Goal: Check status

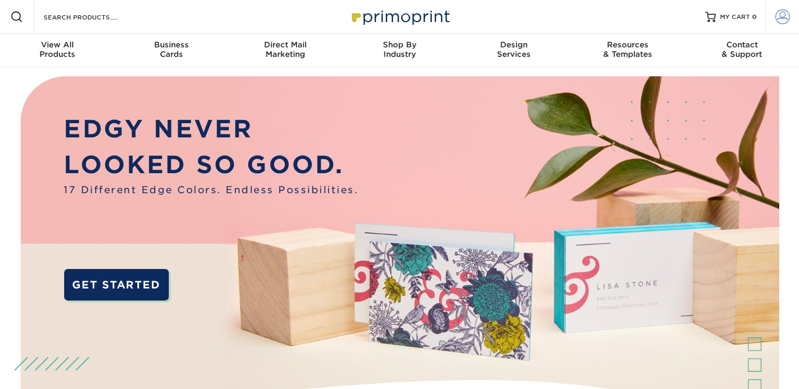
click at [792, 22] on link "Account" at bounding box center [782, 17] width 34 height 34
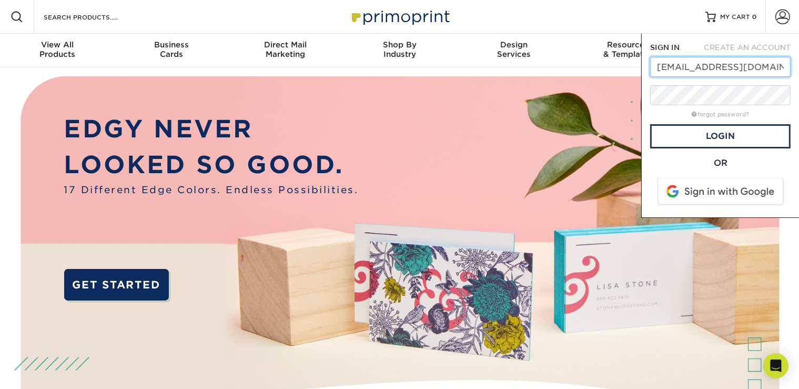
scroll to position [0, 14]
type input "MATTKEMPracing@GMAIL.COM"
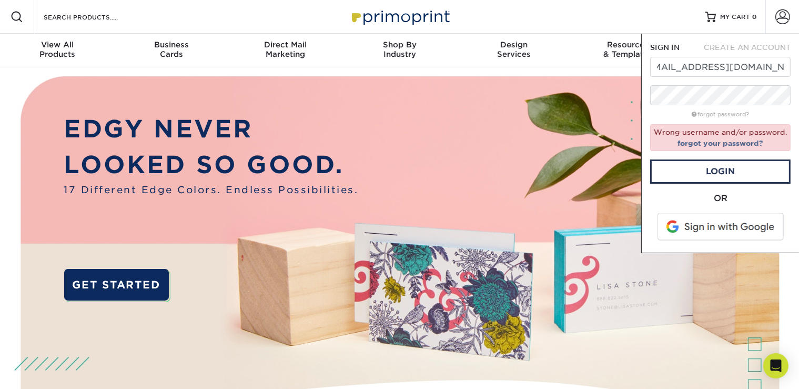
click at [702, 218] on span at bounding box center [721, 226] width 134 height 27
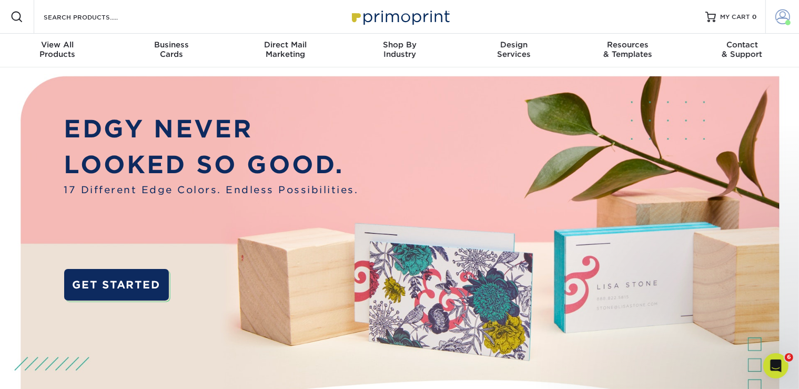
click at [777, 9] on link "Account" at bounding box center [782, 17] width 34 height 34
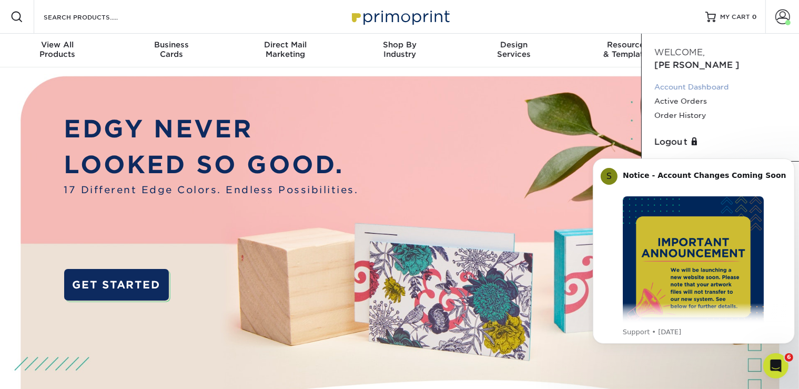
click at [689, 80] on link "Account Dashboard" at bounding box center [720, 87] width 132 height 14
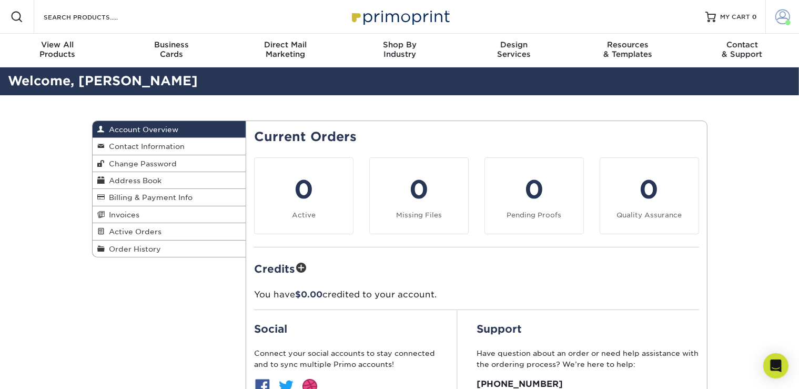
click at [784, 17] on span at bounding box center [782, 16] width 15 height 15
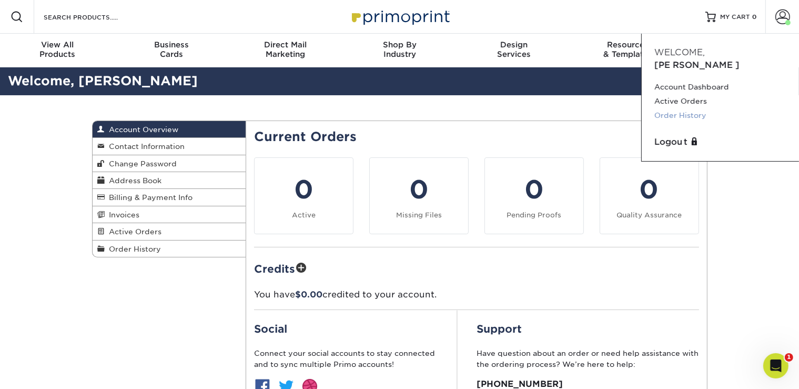
click at [681, 108] on link "Order History" at bounding box center [720, 115] width 132 height 14
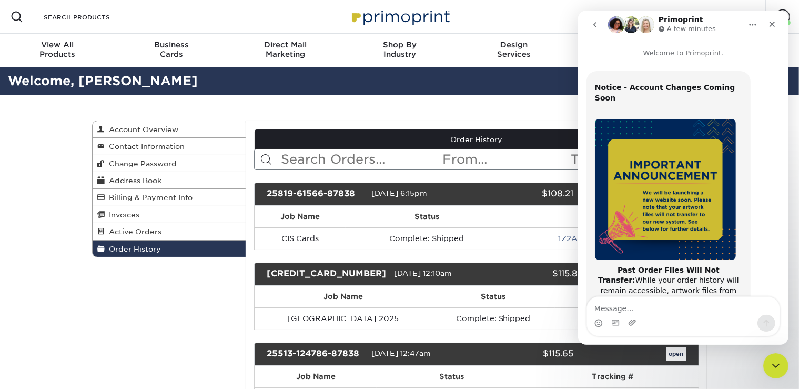
scroll to position [203, 0]
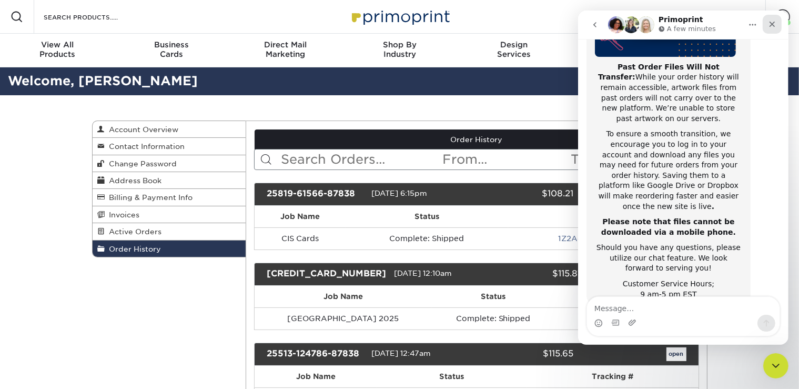
click at [774, 21] on icon "Close" at bounding box center [771, 24] width 8 height 8
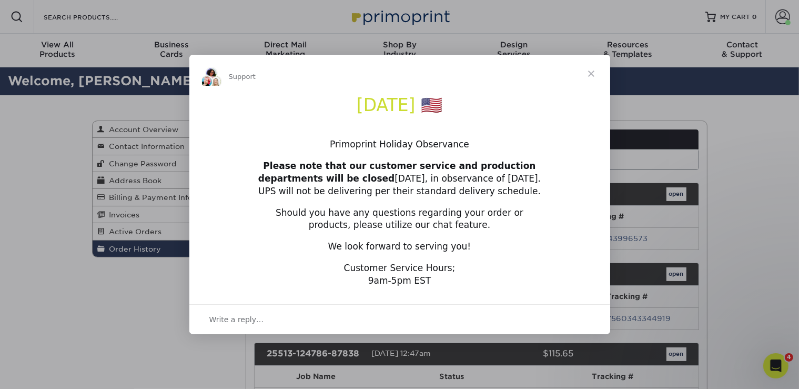
click at [678, 190] on div "Intercom messenger" at bounding box center [399, 194] width 799 height 389
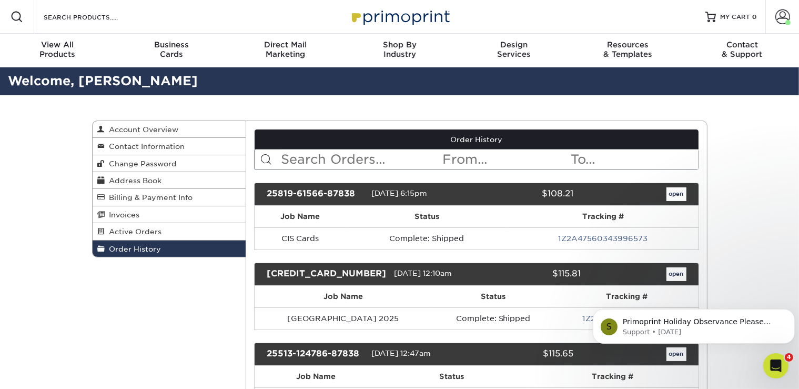
scroll to position [0, 0]
click at [678, 190] on link "open" at bounding box center [676, 194] width 20 height 14
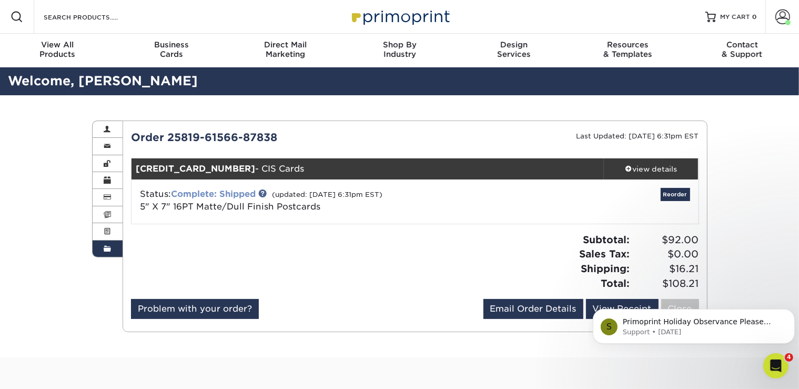
scroll to position [203, 0]
click at [230, 195] on link "Complete: Shipped" at bounding box center [213, 194] width 85 height 10
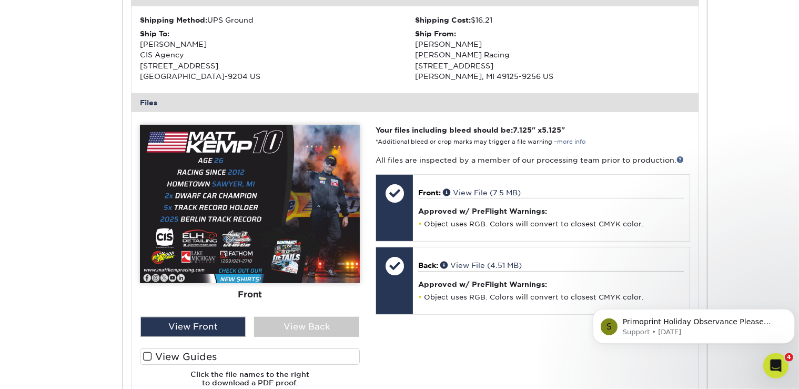
scroll to position [341, 0]
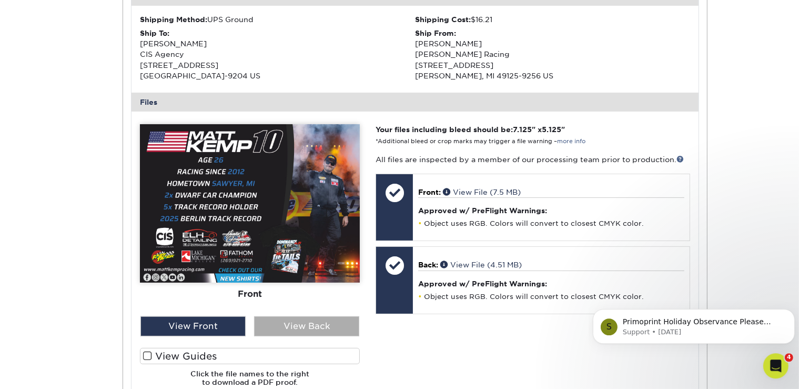
click at [294, 328] on div "View Back" at bounding box center [306, 326] width 105 height 20
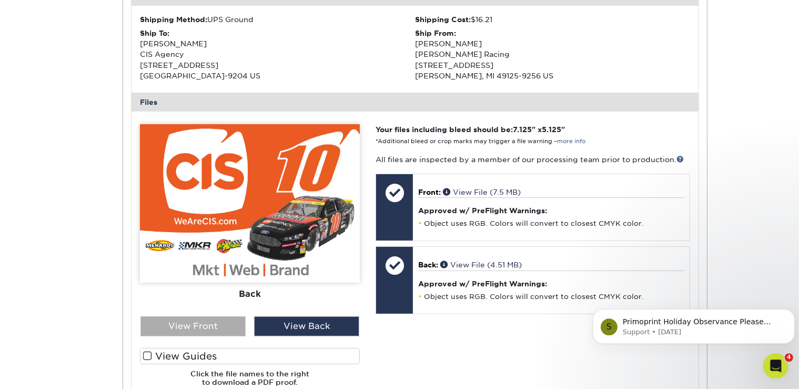
click at [220, 318] on div "View Front" at bounding box center [192, 326] width 105 height 20
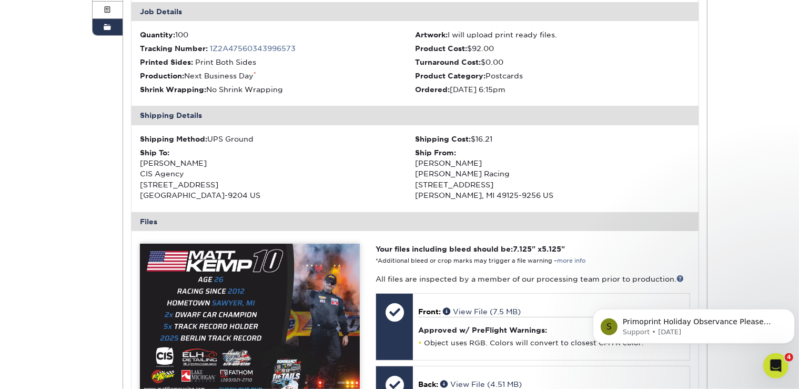
scroll to position [0, 0]
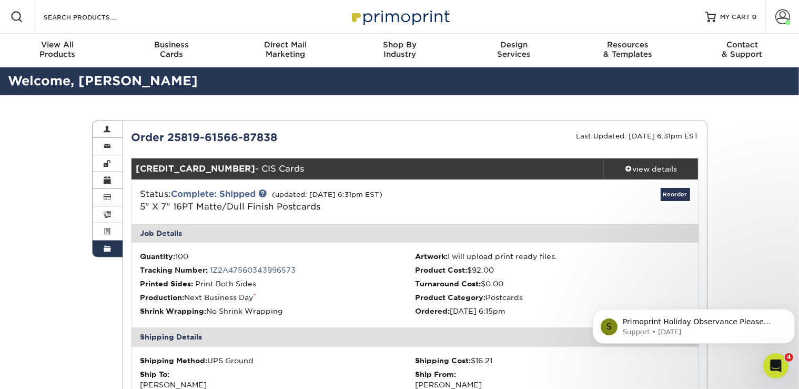
click at [102, 242] on link "Order History" at bounding box center [108, 248] width 31 height 16
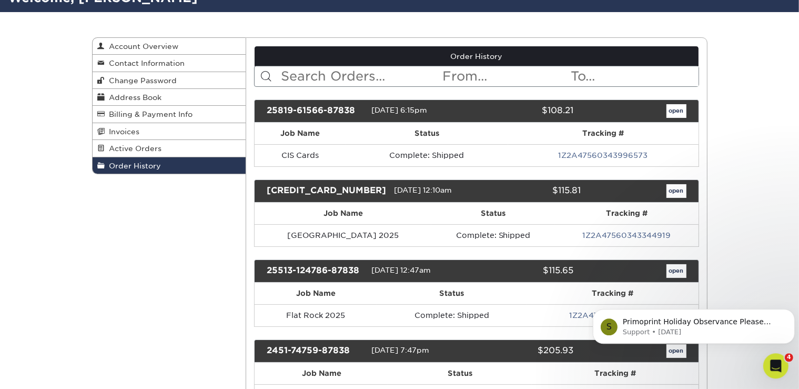
scroll to position [88, 0]
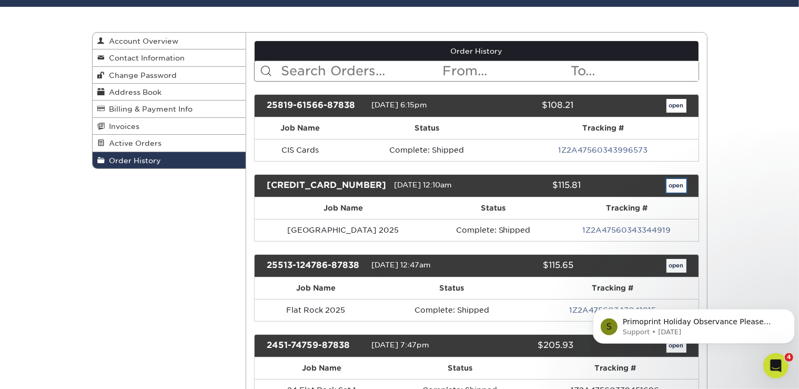
click at [670, 185] on link "open" at bounding box center [676, 186] width 20 height 14
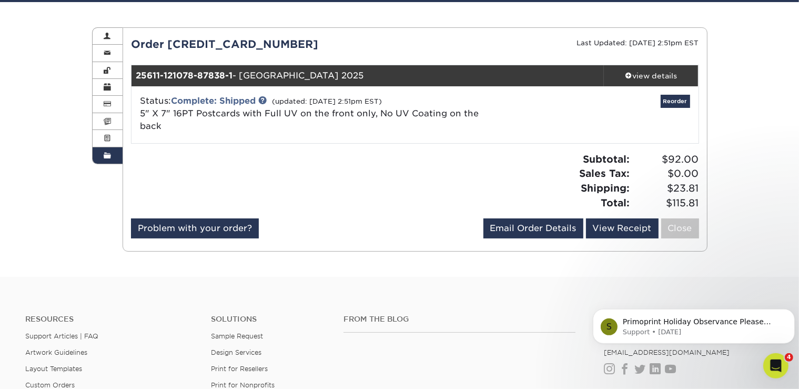
scroll to position [96, 0]
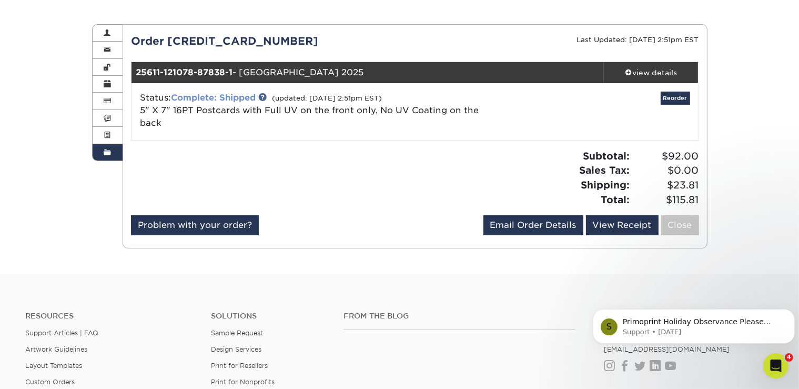
click at [239, 100] on link "Complete: Shipped" at bounding box center [213, 98] width 85 height 10
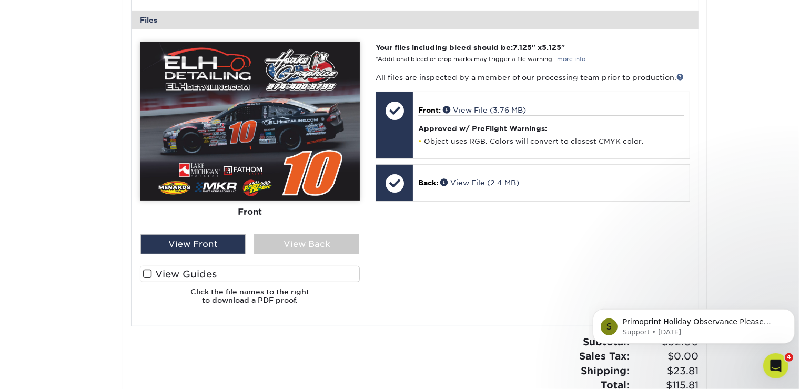
scroll to position [455, 0]
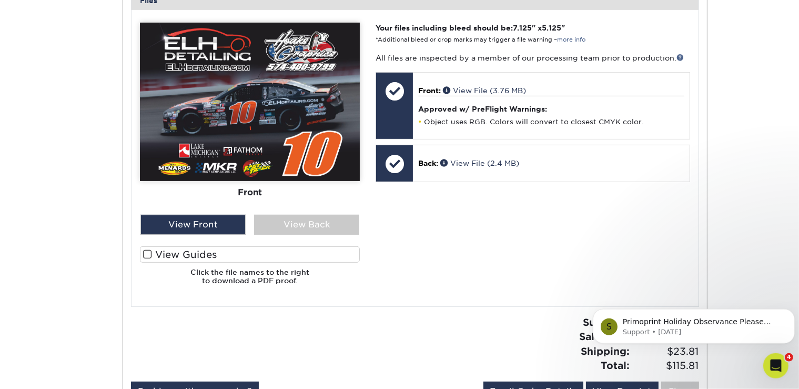
click at [300, 109] on img at bounding box center [250, 102] width 220 height 158
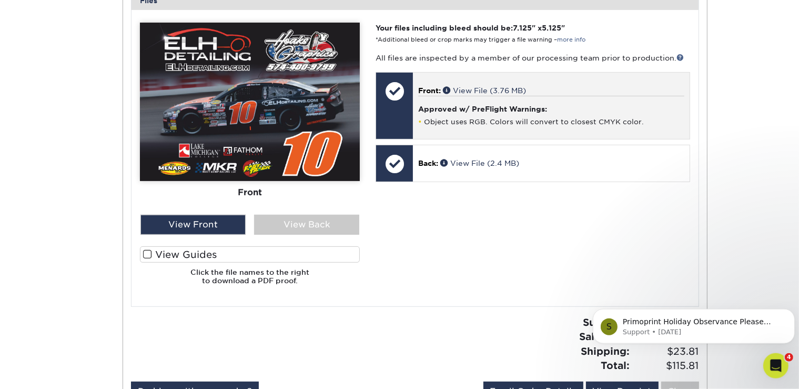
click at [474, 102] on div "Approved w/ PreFlight Warnings: Object uses RGB. Colors will convert to closest…" at bounding box center [551, 111] width 266 height 31
click at [446, 86] on span at bounding box center [448, 89] width 10 height 7
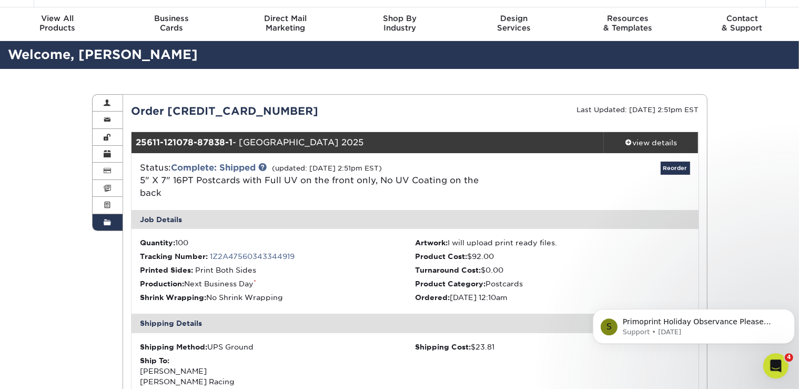
scroll to position [26, 0]
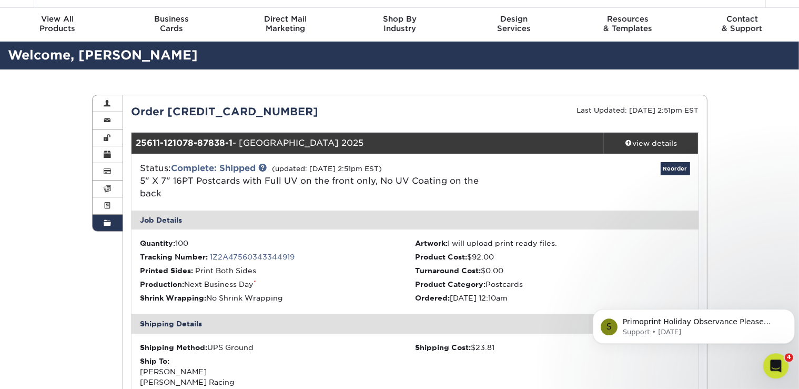
click at [110, 227] on link "Order History" at bounding box center [108, 223] width 31 height 16
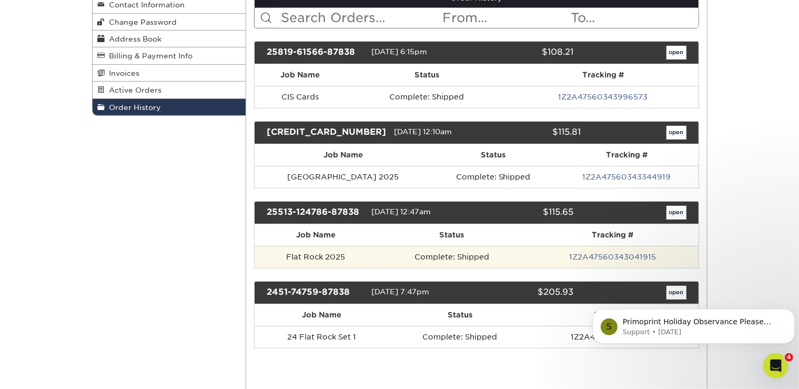
scroll to position [107, 0]
